Goal: Task Accomplishment & Management: Use online tool/utility

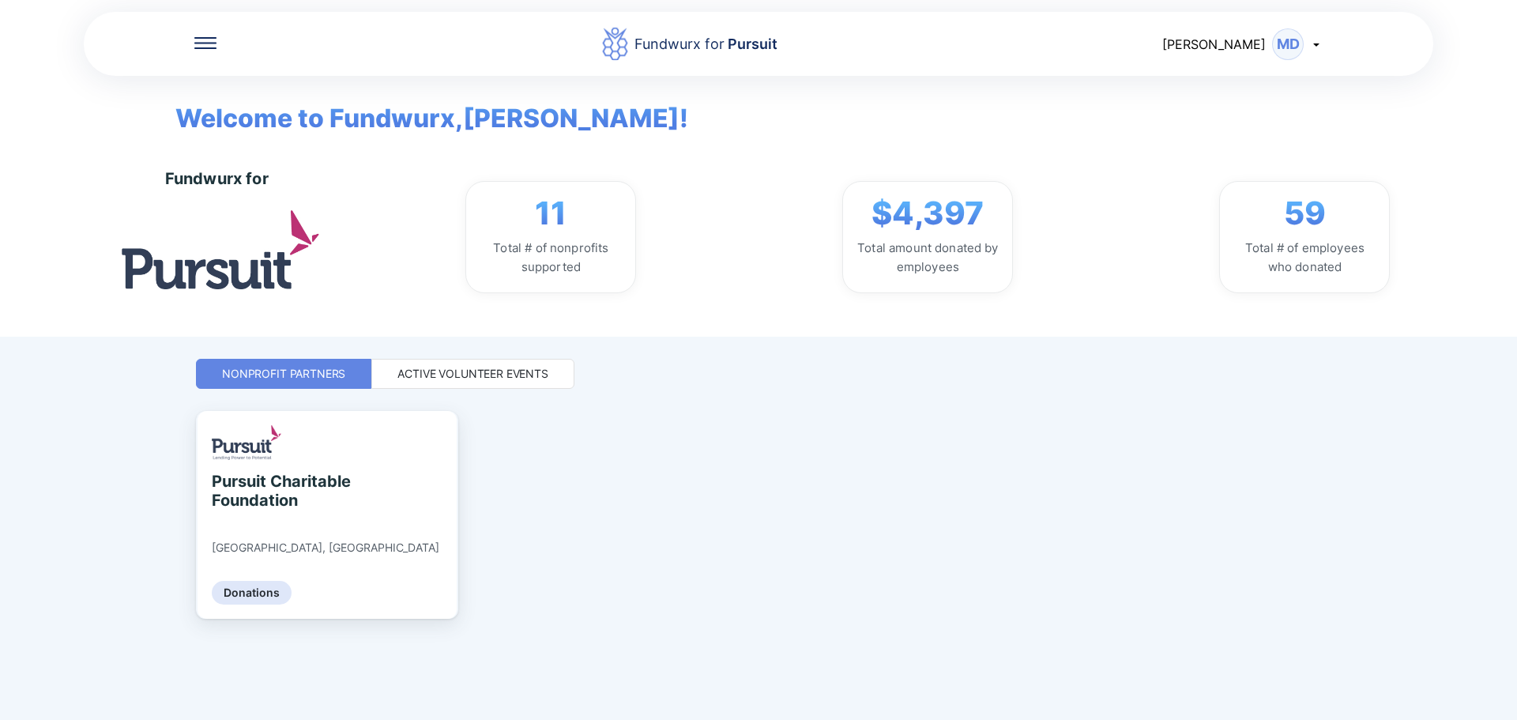
click at [439, 371] on div "Active Volunteer Events" at bounding box center [472, 374] width 151 height 16
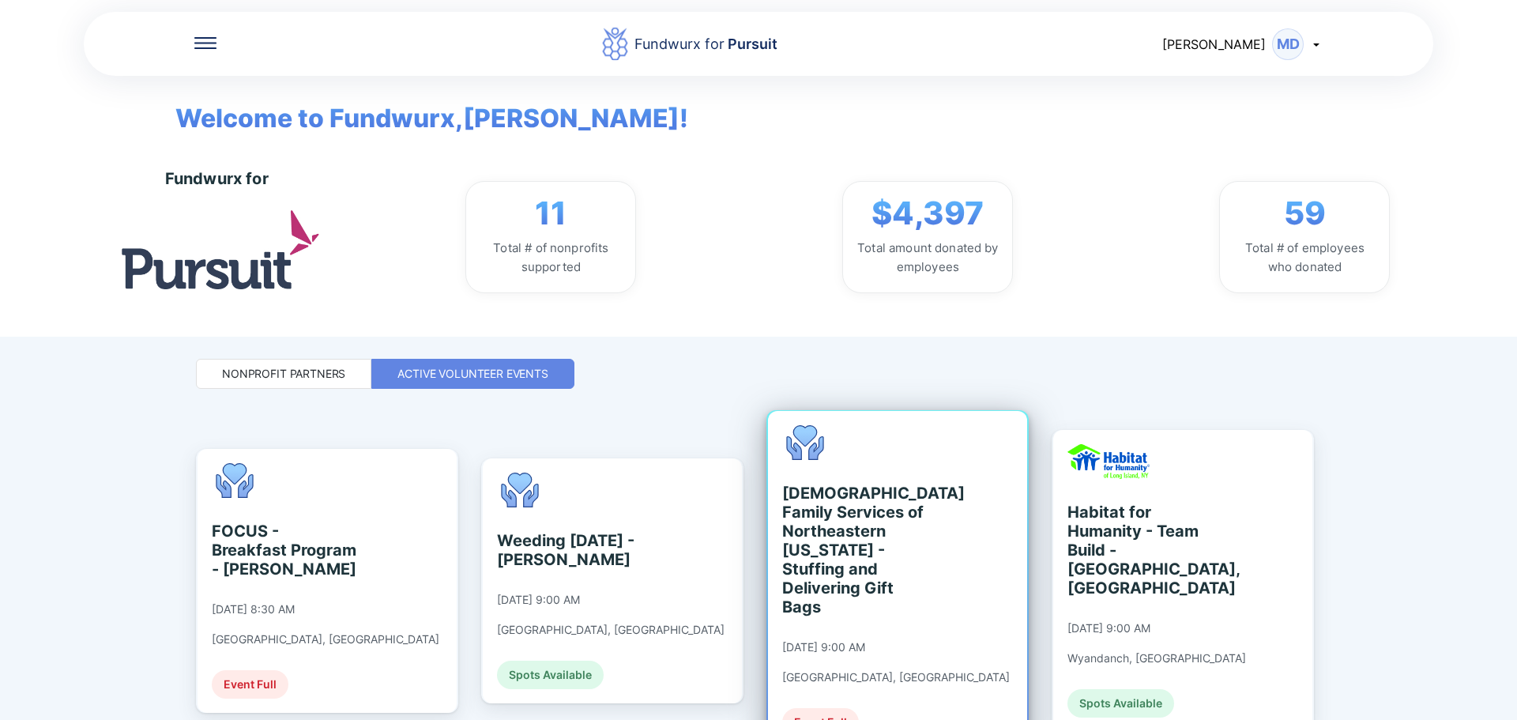
click at [885, 597] on div "[DEMOGRAPHIC_DATA] Family Services of Northeastern [US_STATE] - Stuffing and De…" at bounding box center [854, 550] width 145 height 133
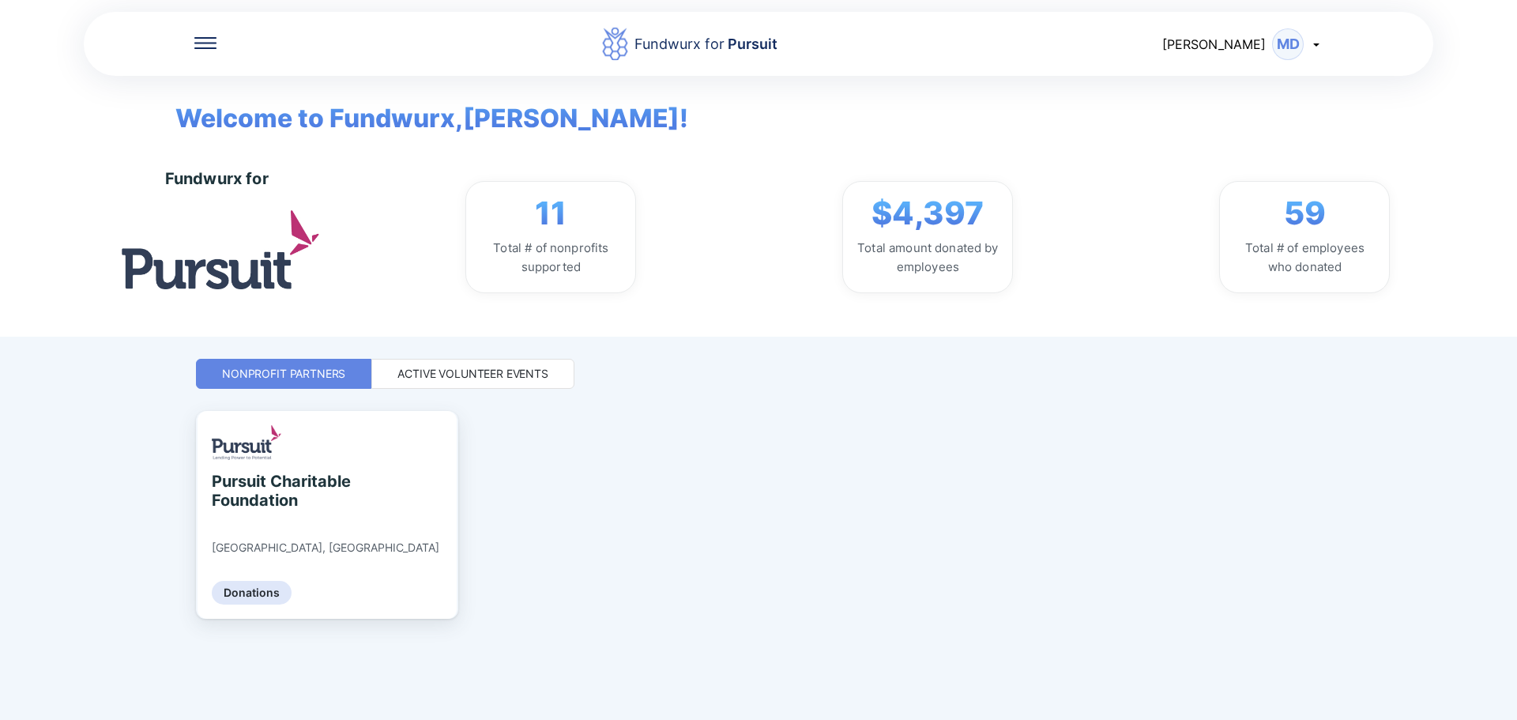
click at [477, 361] on div "Active Volunteer Events" at bounding box center [472, 374] width 203 height 30
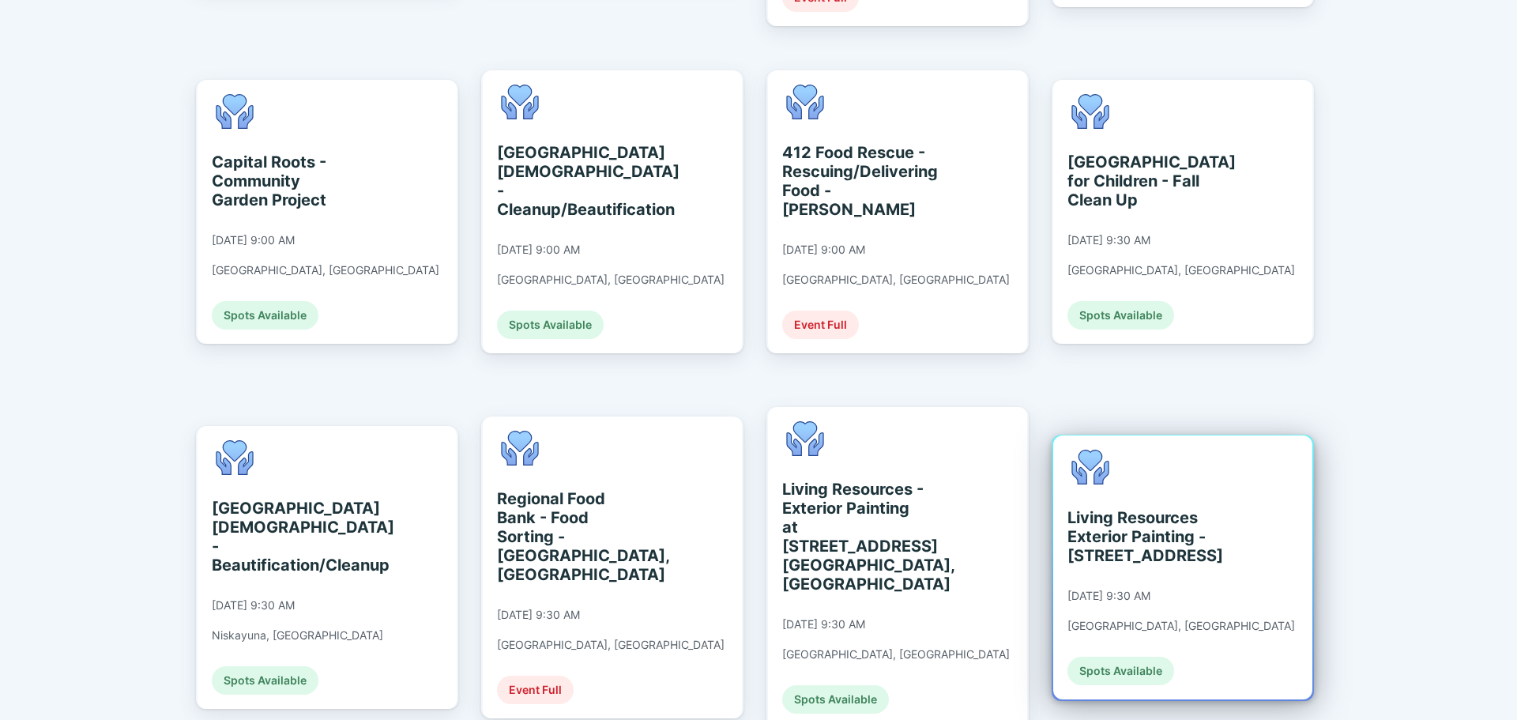
scroll to position [793, 0]
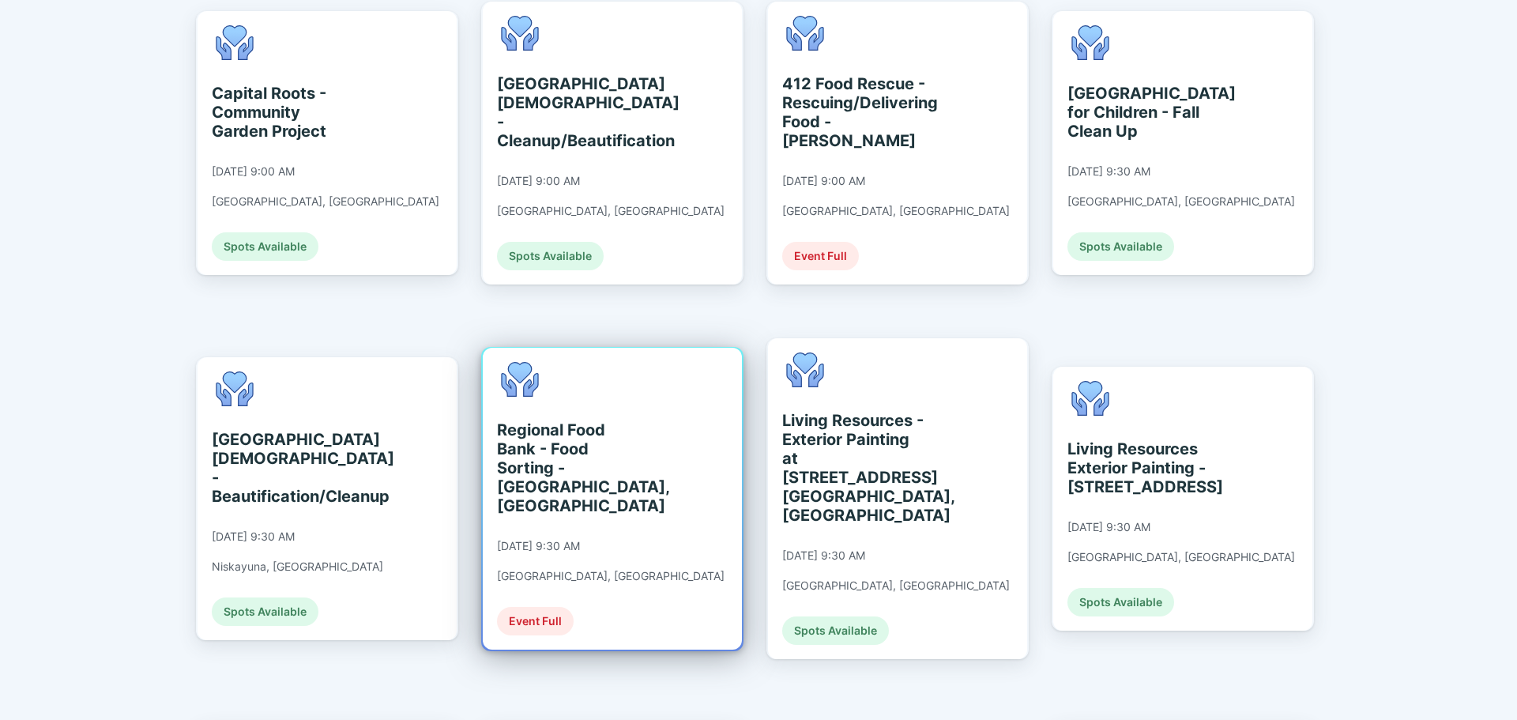
click at [584, 466] on div "Regional Food Bank - Food Sorting - [GEOGRAPHIC_DATA], [GEOGRAPHIC_DATA] [DATE]…" at bounding box center [611, 498] width 228 height 273
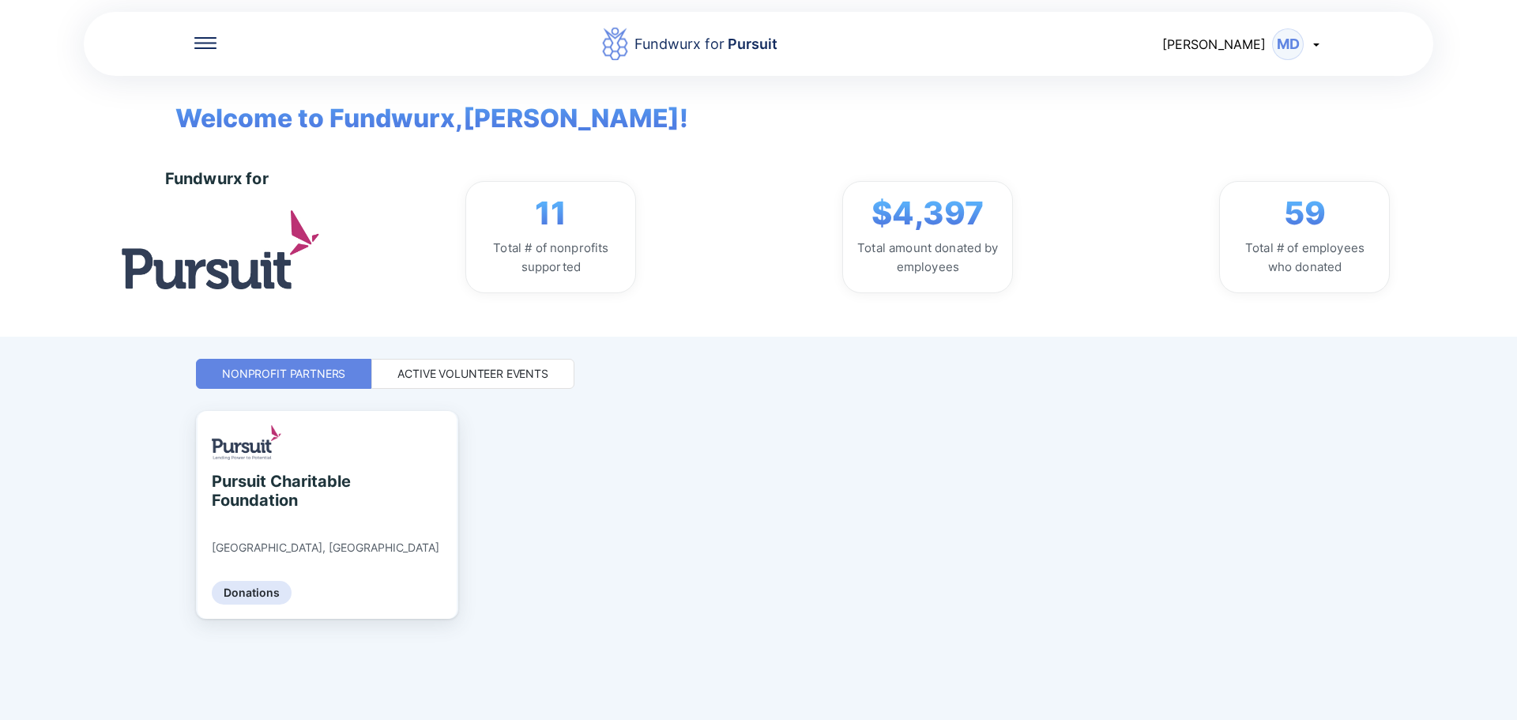
click at [472, 371] on div "Active Volunteer Events" at bounding box center [472, 374] width 151 height 16
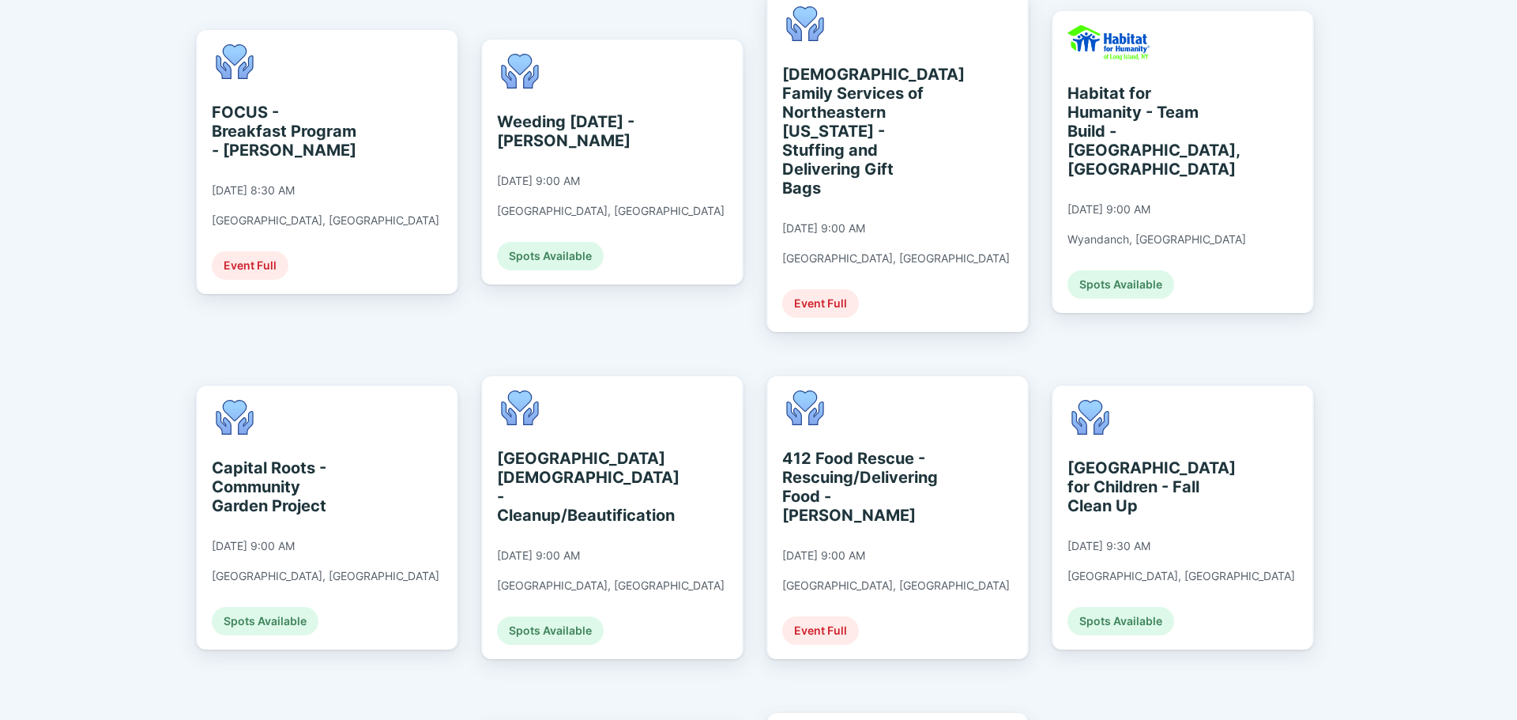
scroll to position [474, 0]
